Goal: Task Accomplishment & Management: Complete application form

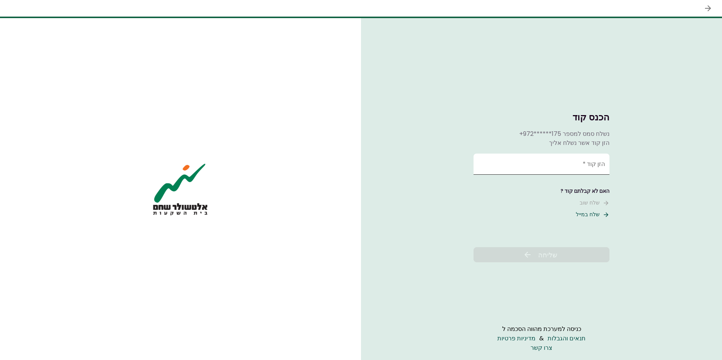
click at [543, 168] on input "הזן קוד   *" at bounding box center [541, 164] width 136 height 21
type input "******"
click at [557, 257] on span "שליחה" at bounding box center [547, 255] width 19 height 10
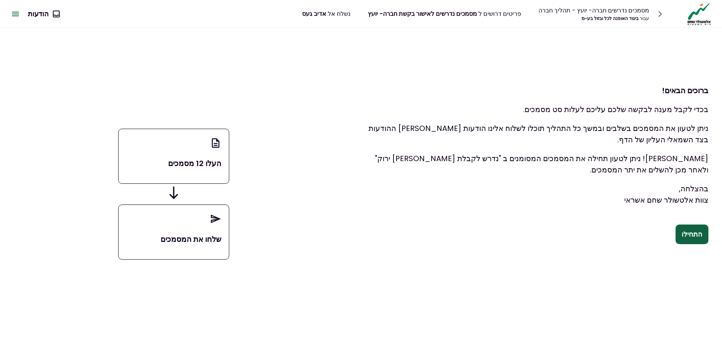
click at [182, 168] on p "העלו 12 מסמכים" at bounding box center [173, 163] width 95 height 11
click at [687, 234] on button "התחילו" at bounding box center [691, 235] width 33 height 20
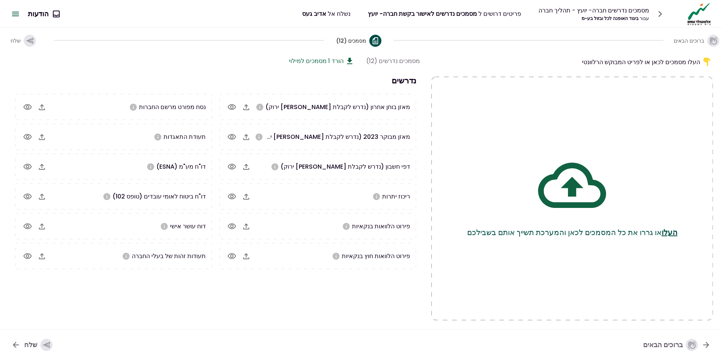
click at [247, 107] on icon "button" at bounding box center [246, 107] width 6 height 6
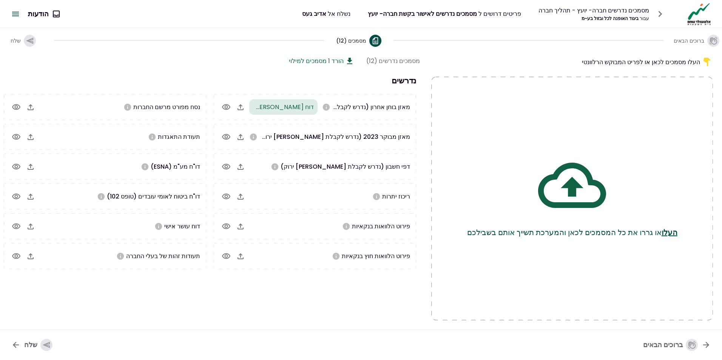
click at [276, 137] on div "מאזן מבוקר 2023 (נדרש לקבלת [PERSON_NAME] ירוק)" at bounding box center [329, 136] width 161 height 9
click at [245, 139] on icon "button" at bounding box center [240, 137] width 9 height 9
click at [34, 107] on icon "button" at bounding box center [31, 107] width 6 height 6
click at [33, 139] on icon "button" at bounding box center [30, 137] width 9 height 9
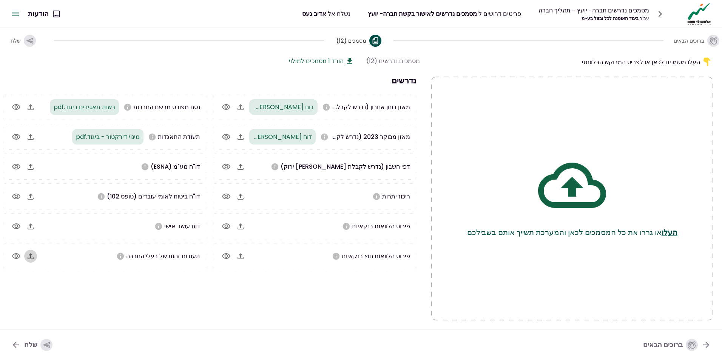
click at [29, 259] on icon "button" at bounding box center [31, 256] width 6 height 6
click at [34, 228] on icon "button" at bounding box center [30, 226] width 9 height 9
click at [29, 198] on icon "button" at bounding box center [30, 196] width 9 height 9
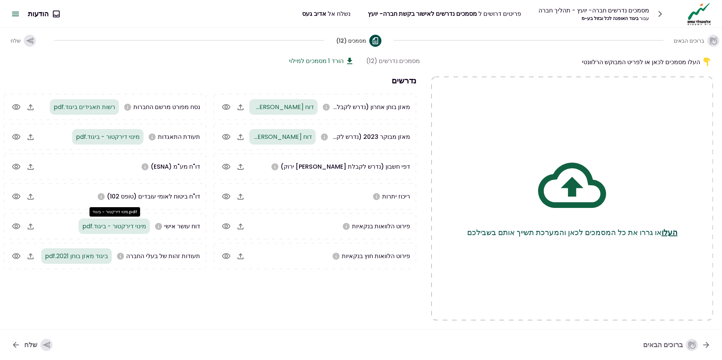
click at [89, 223] on span "מינוי דירקטור - ביגוד.pdf" at bounding box center [114, 226] width 64 height 9
click at [30, 199] on icon "button" at bounding box center [30, 196] width 9 height 9
click at [30, 166] on icon "button" at bounding box center [30, 166] width 9 height 9
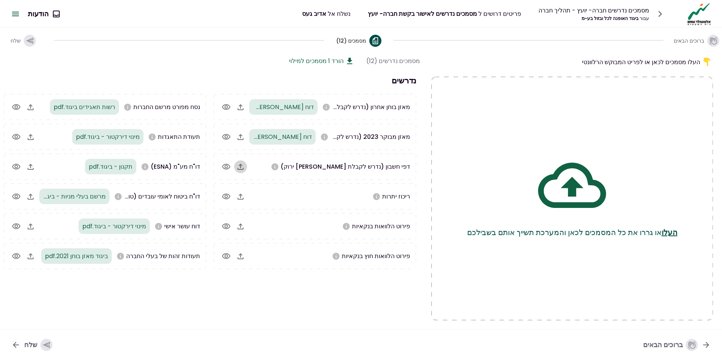
click at [244, 172] on button "button" at bounding box center [240, 166] width 13 height 13
click at [343, 200] on div "ריכוז יתרות" at bounding box center [329, 196] width 161 height 9
click at [40, 346] on div "button" at bounding box center [46, 345] width 12 height 12
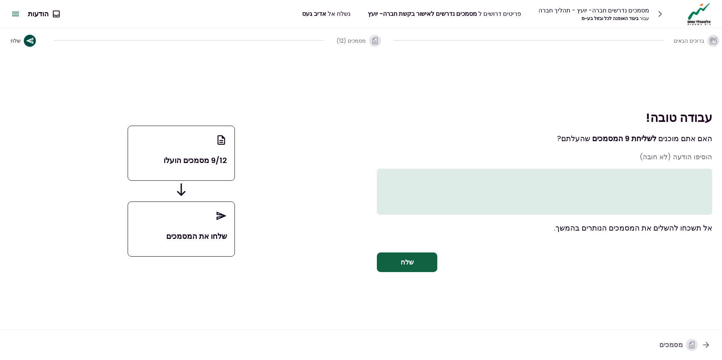
click at [421, 268] on button "שלח" at bounding box center [407, 263] width 60 height 20
